Goal: Navigation & Orientation: Find specific page/section

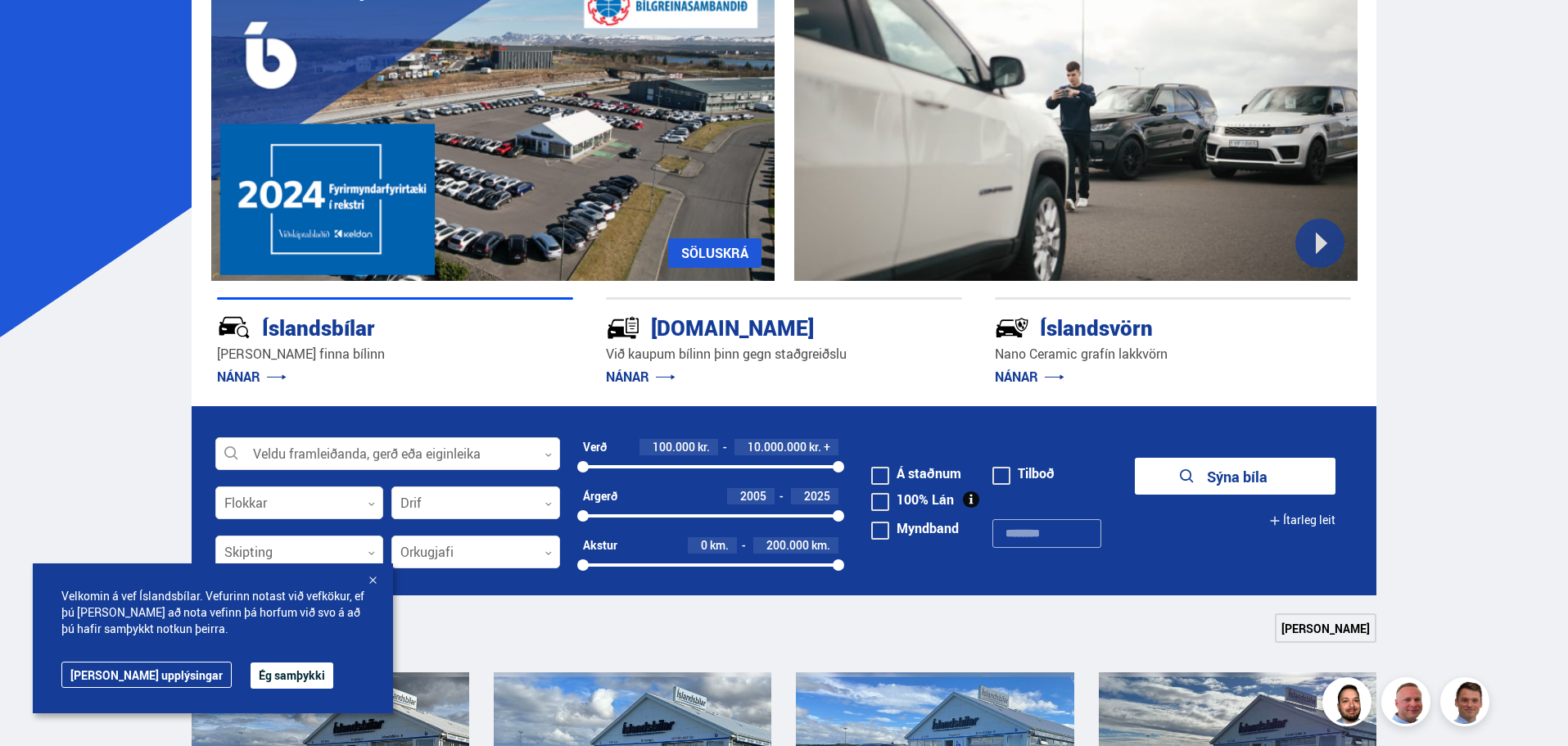
scroll to position [574, 0]
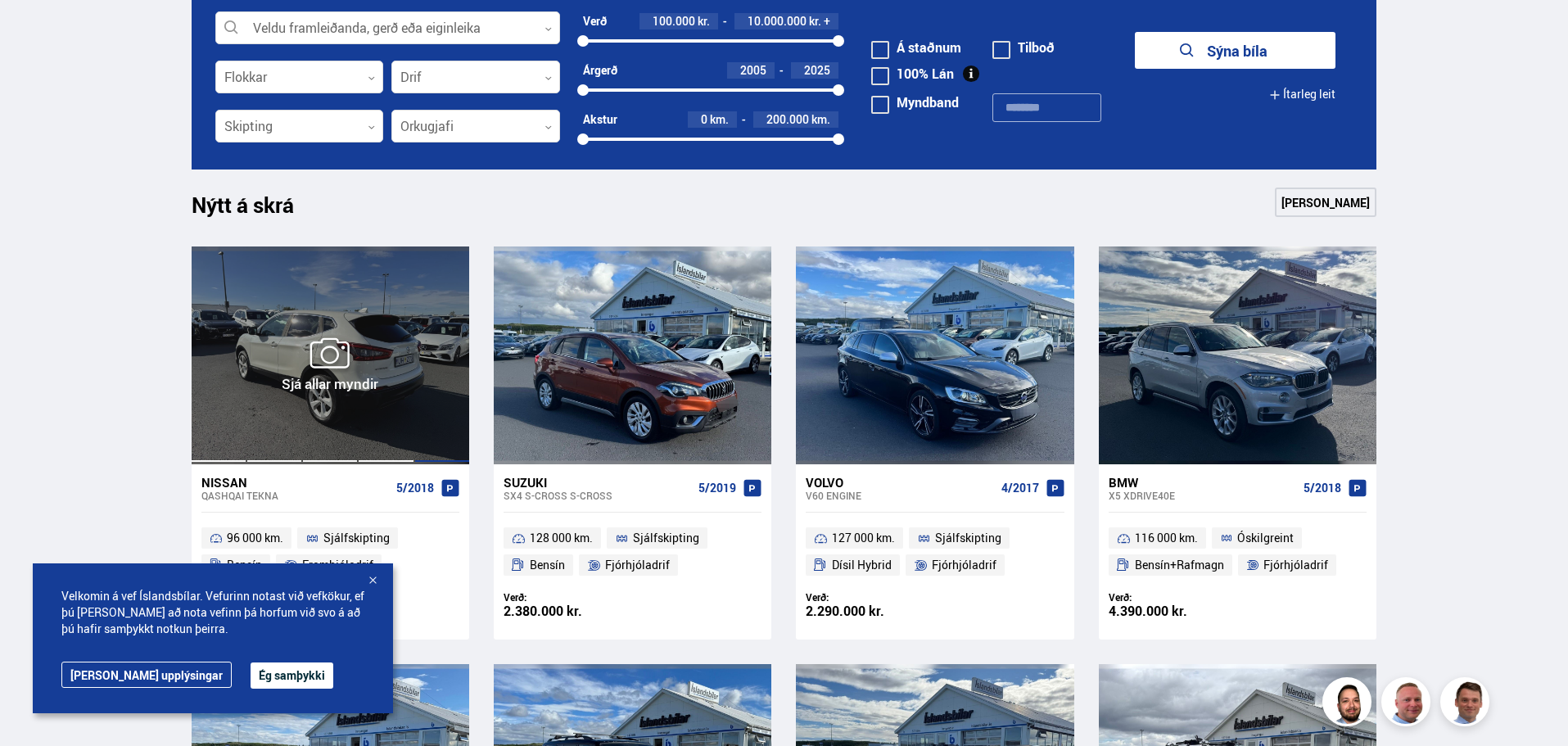
click at [363, 363] on div at bounding box center [384, 356] width 55 height 218
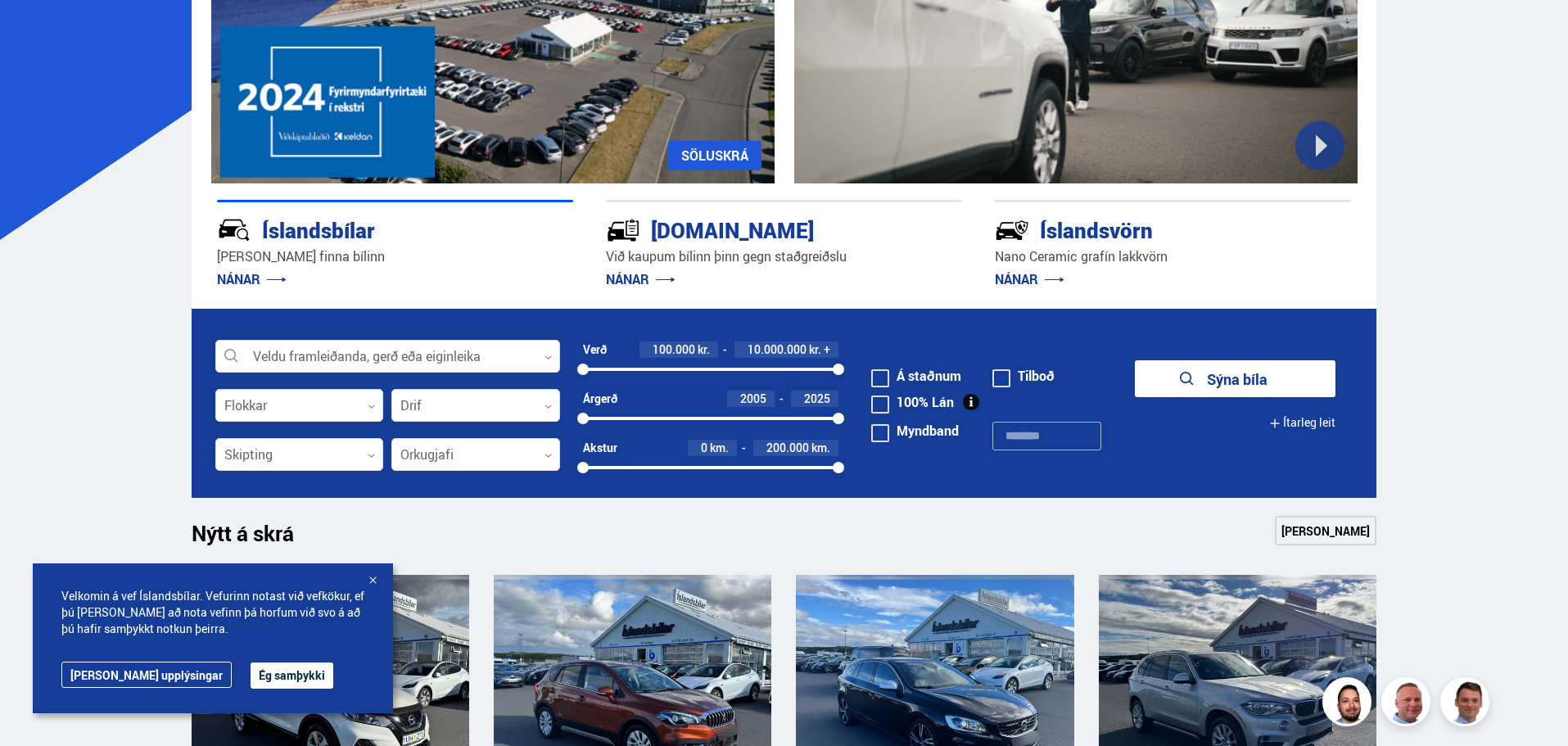
scroll to position [491, 0]
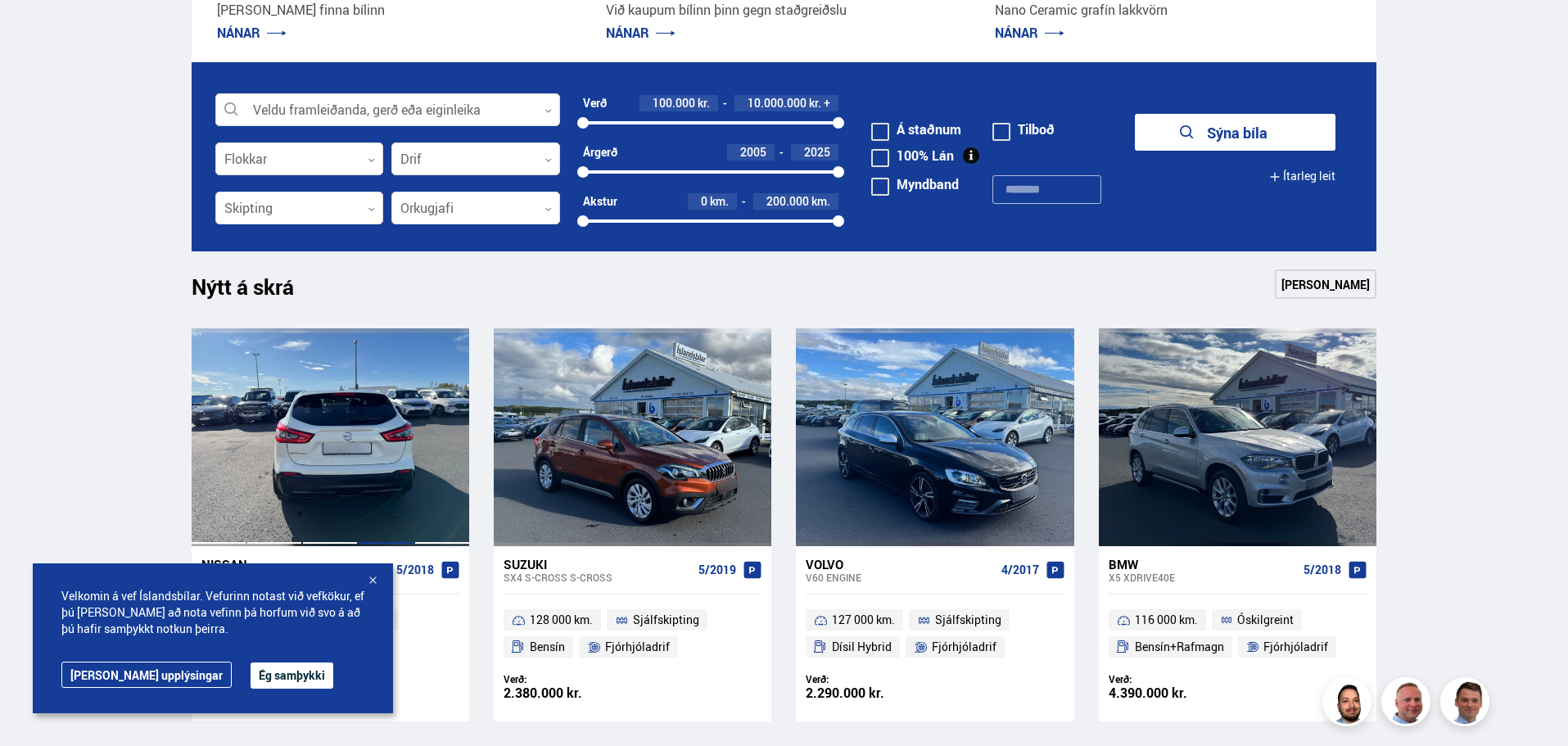
click at [396, 442] on div at bounding box center [384, 437] width 55 height 218
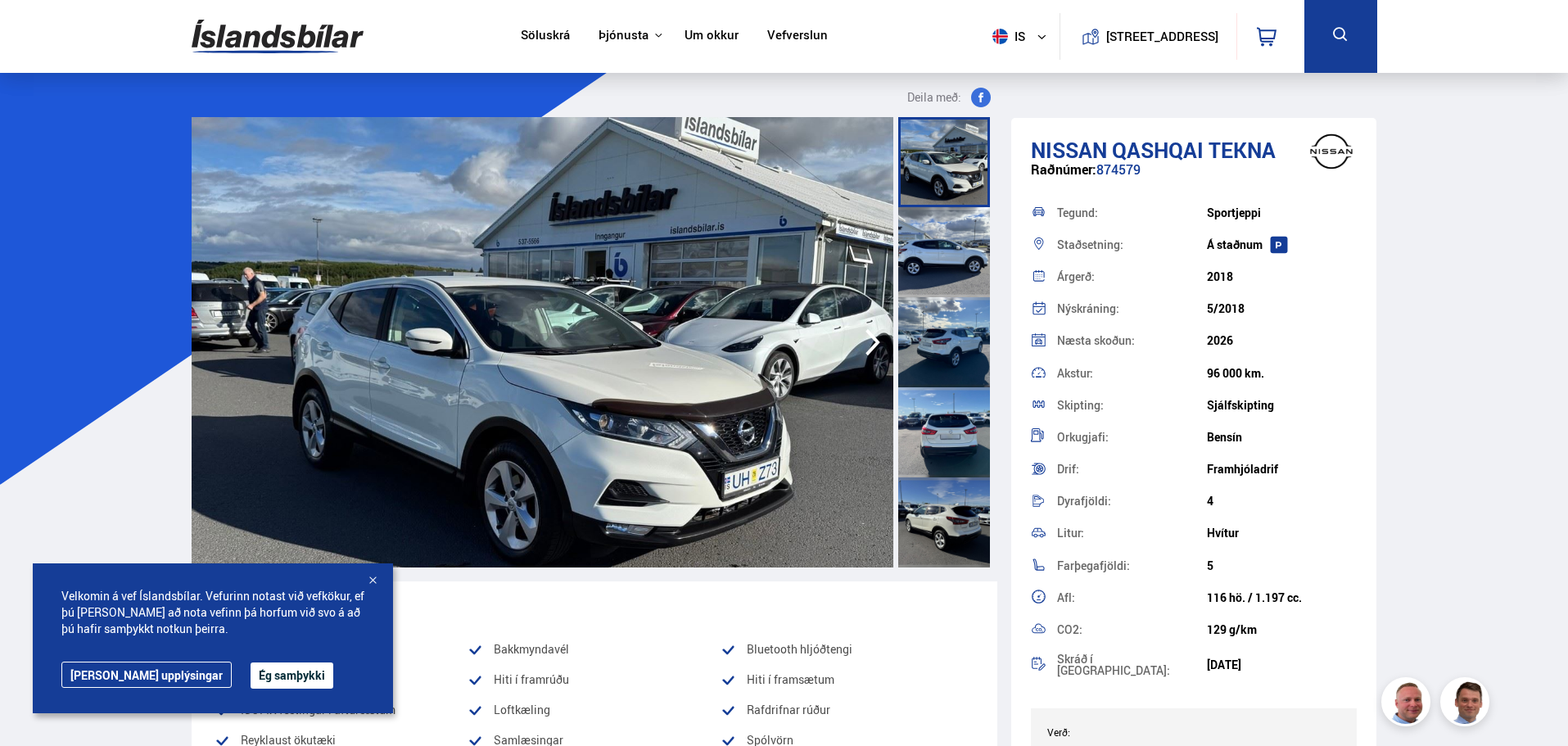
click at [804, 37] on link "Vefverslun" at bounding box center [797, 37] width 61 height 17
